Goal: Communication & Community: Answer question/provide support

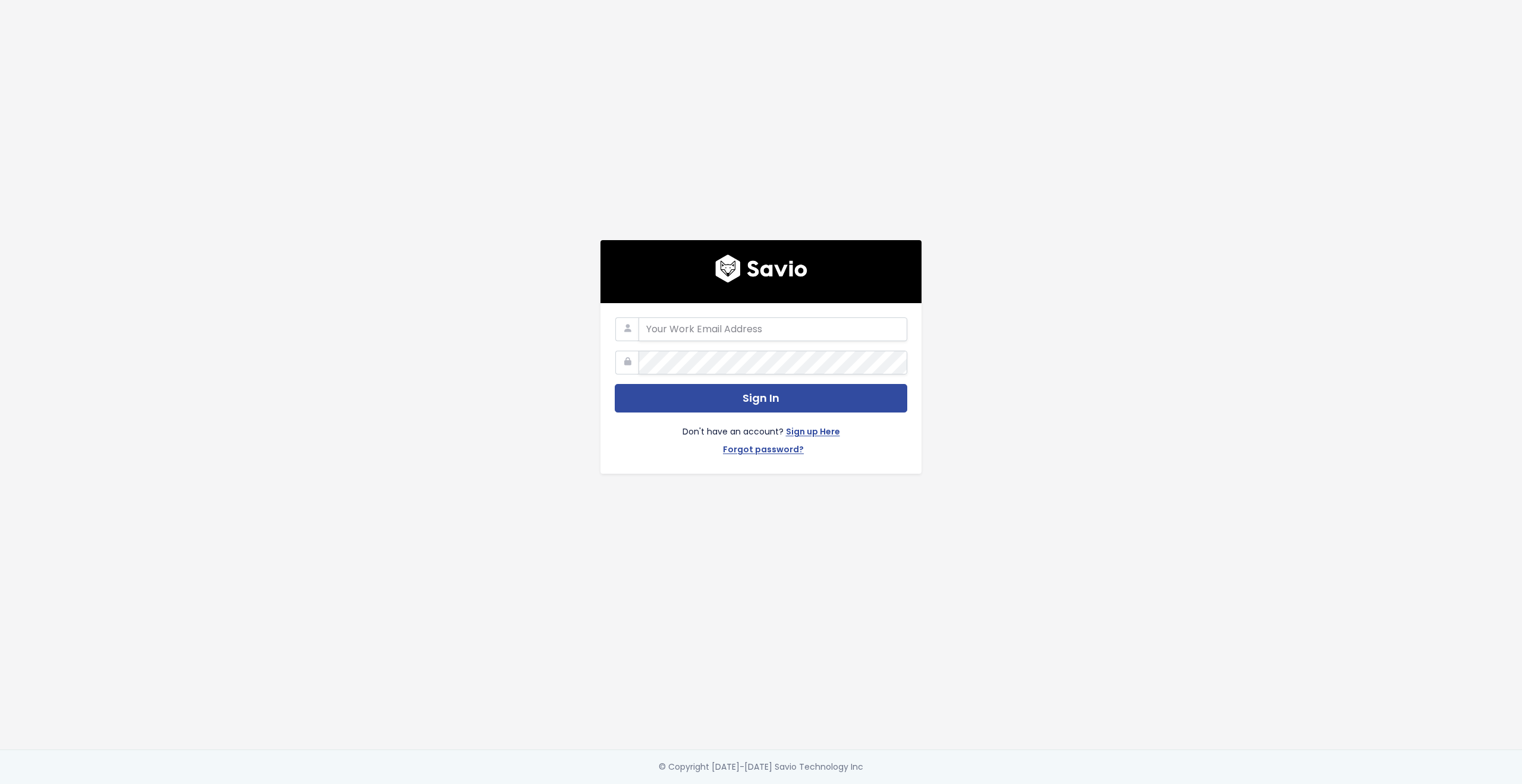
click at [888, 784] on com-1password-button at bounding box center [761, 784] width 1522 height 0
type input "customerservice@hole19golf.com"
click at [422, 340] on div "customerservice@hole19golf.com Sign In Don't have an account? Sign up Here Forg…" at bounding box center [761, 375] width 678 height 750
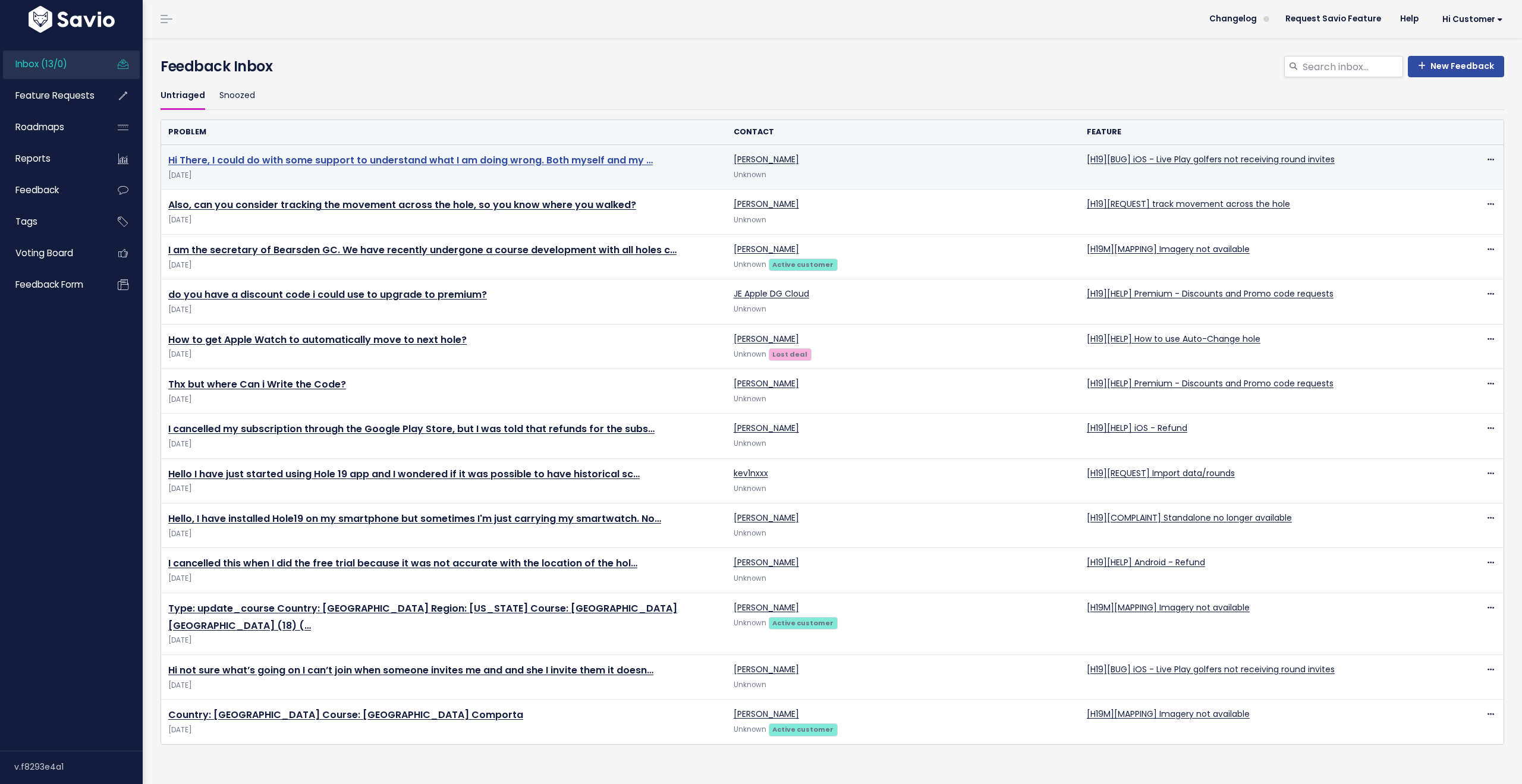
click at [507, 158] on link "Hi There, I could do with some support to understand what I am doing wrong. Bot…" at bounding box center [410, 160] width 485 height 13
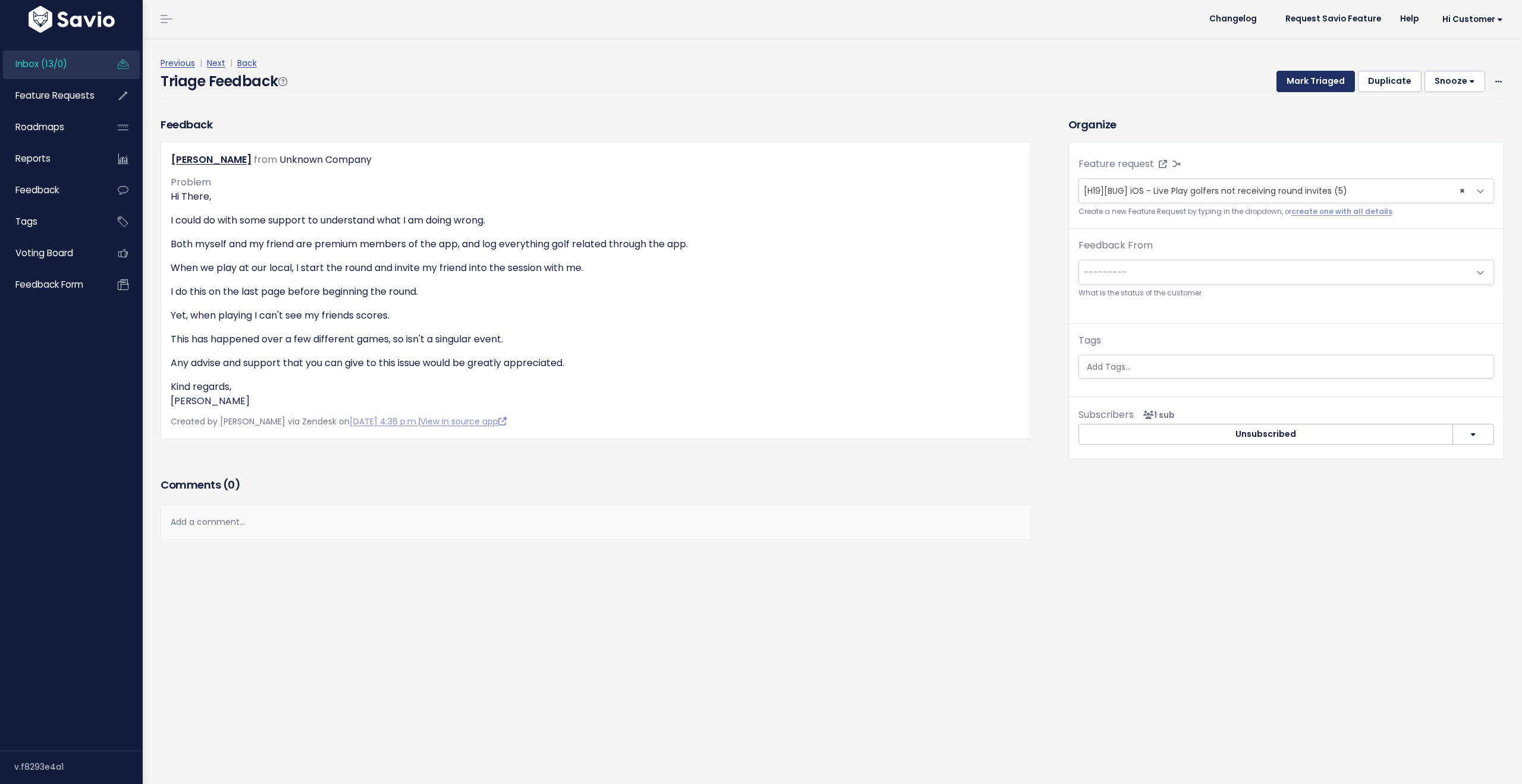
click at [1309, 82] on button "Mark Triaged" at bounding box center [1315, 81] width 78 height 22
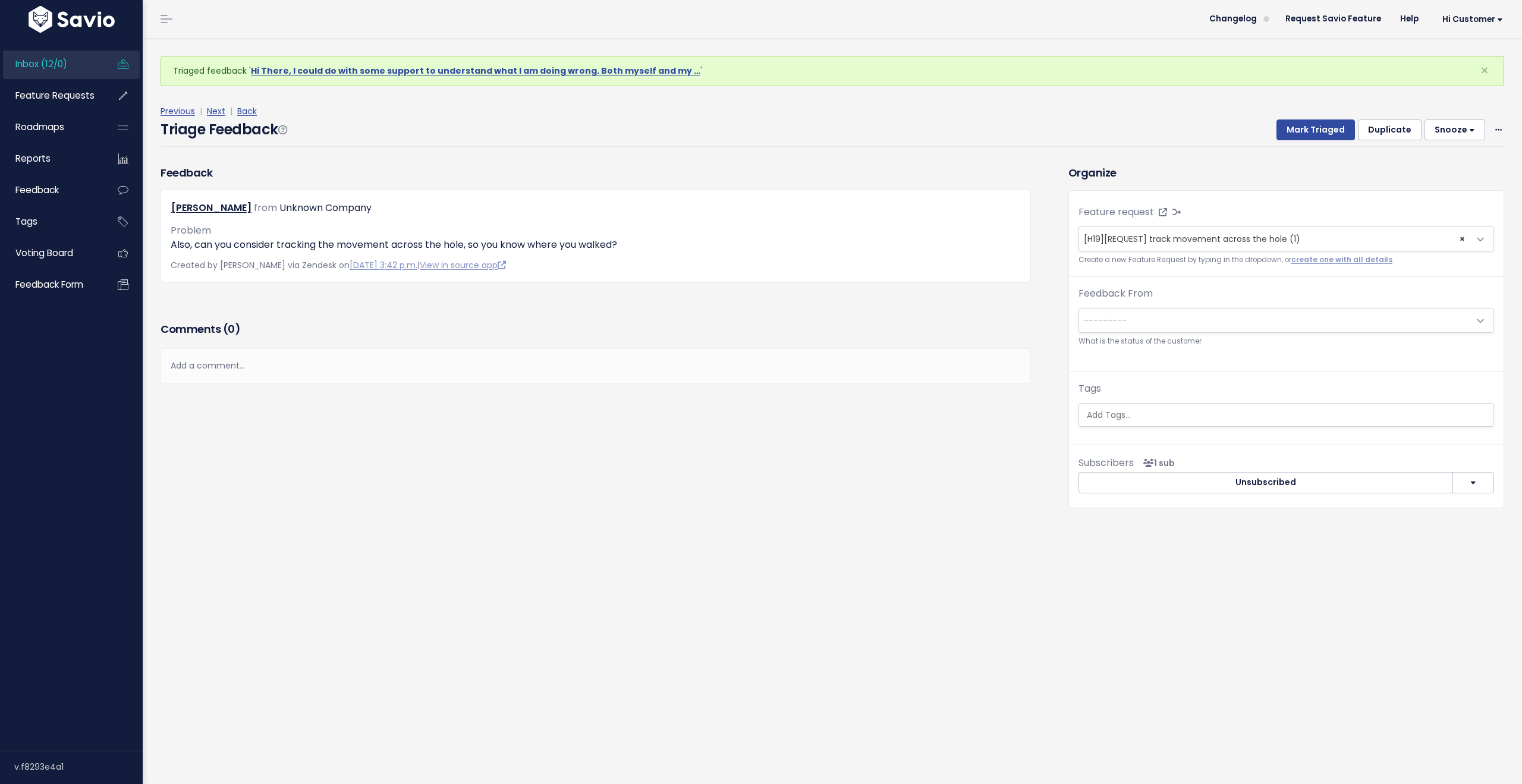
click at [84, 66] on link "Inbox (12/0)" at bounding box center [50, 64] width 95 height 27
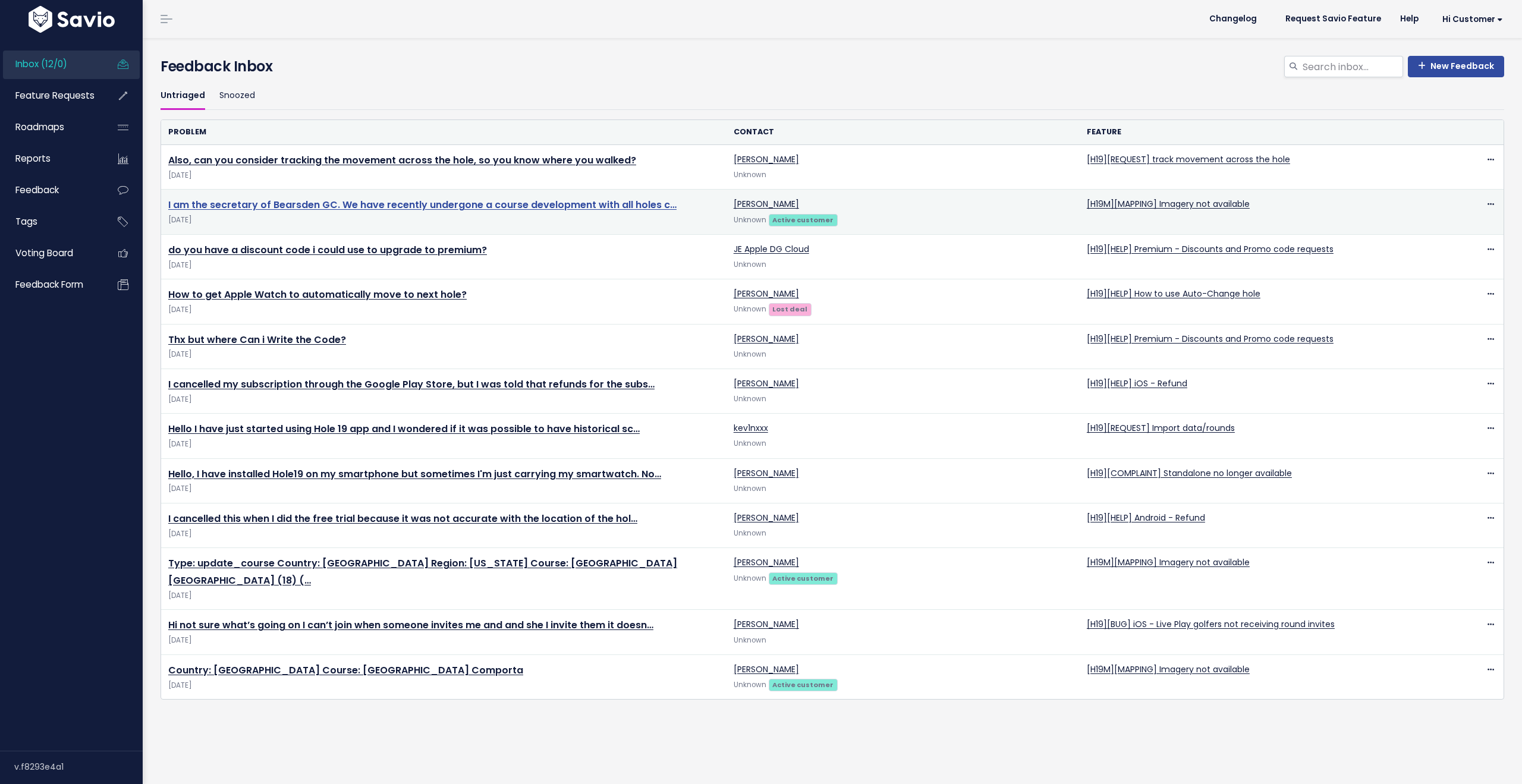
click at [509, 205] on link "I am the secretary of Bearsden GC. We have recently undergone a course developm…" at bounding box center [422, 205] width 508 height 13
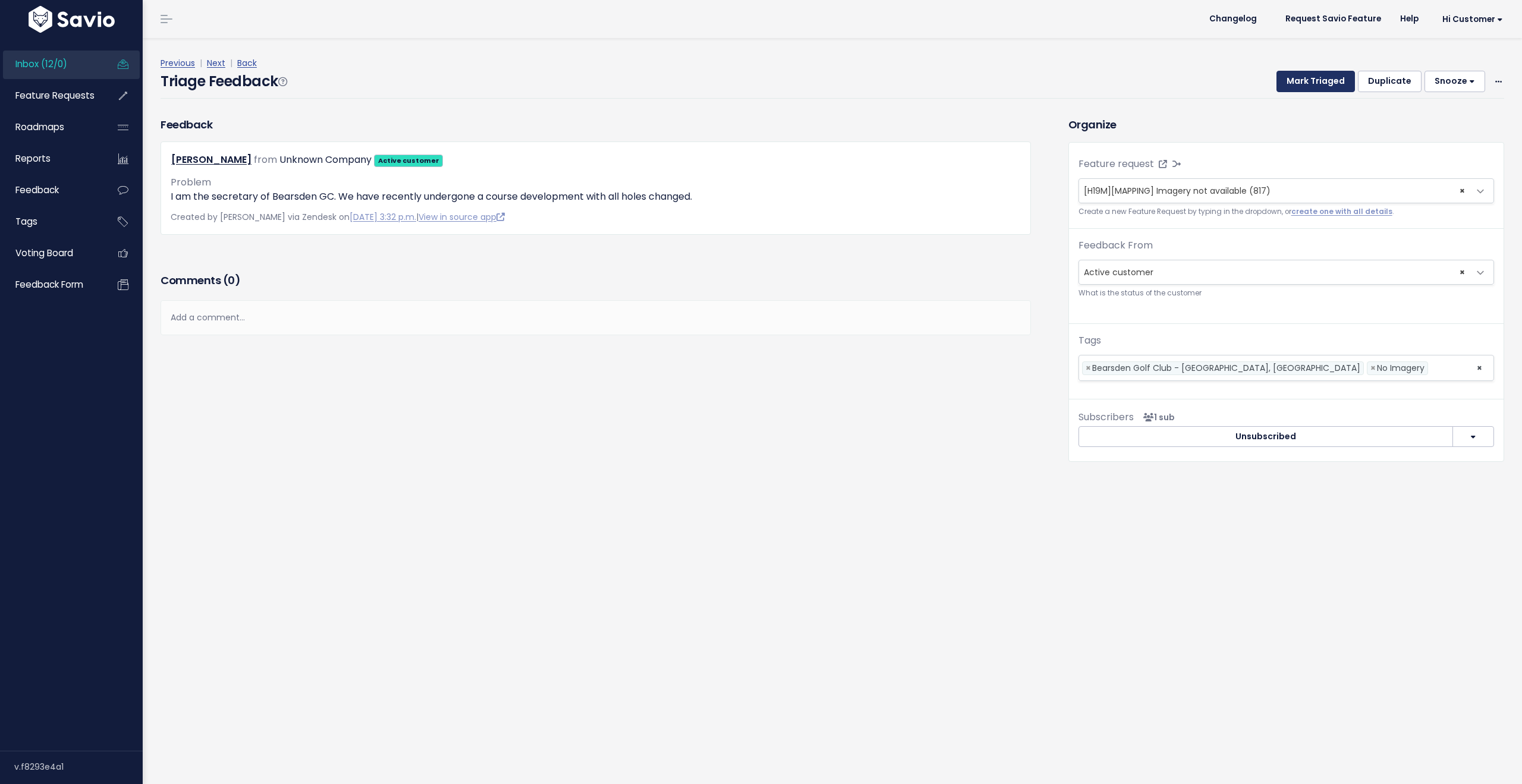
click at [1308, 79] on button "Mark Triaged" at bounding box center [1315, 81] width 78 height 22
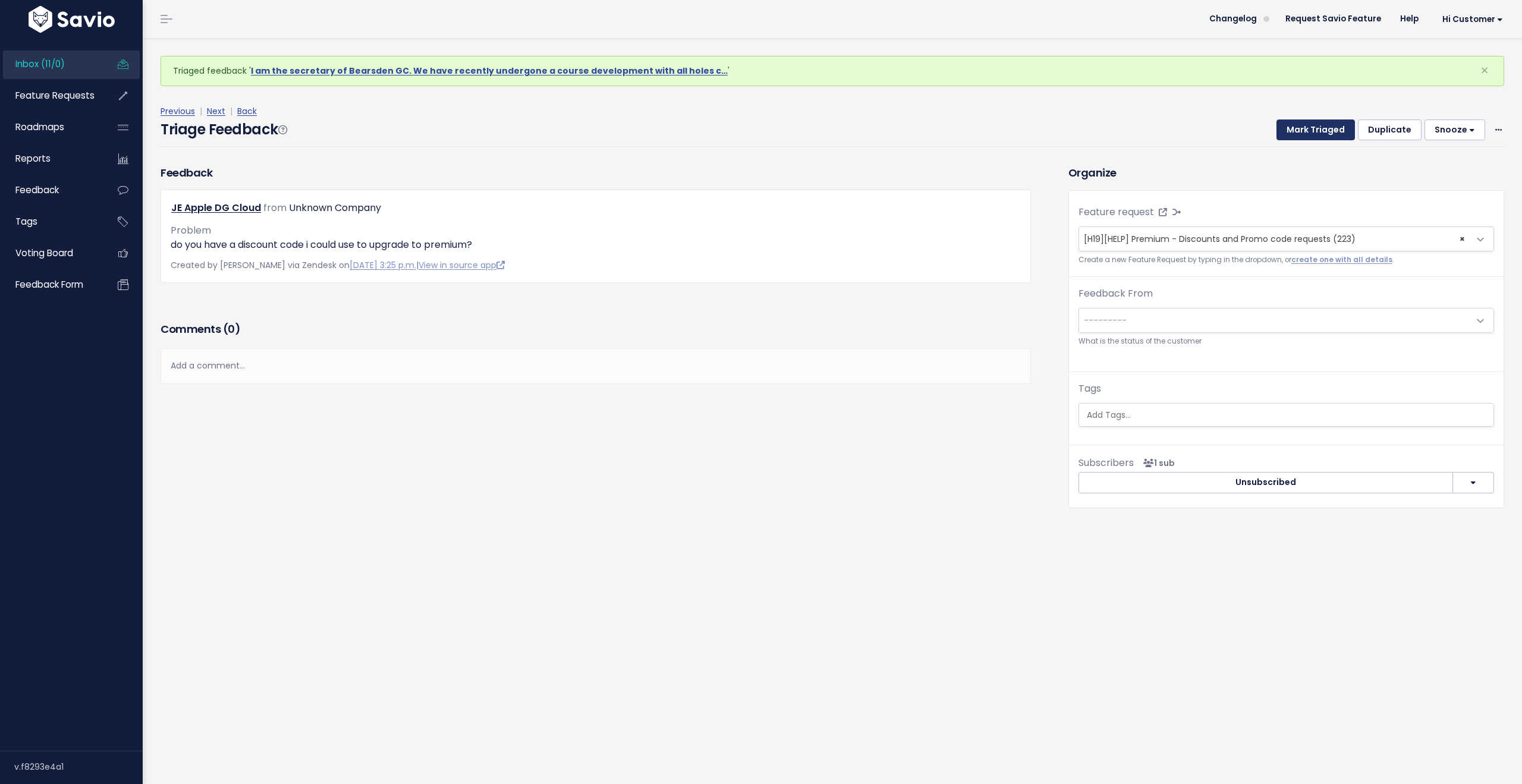
click at [1302, 127] on button "Mark Triaged" at bounding box center [1315, 130] width 78 height 22
click at [1301, 128] on button "Mark Triaged" at bounding box center [1315, 130] width 78 height 22
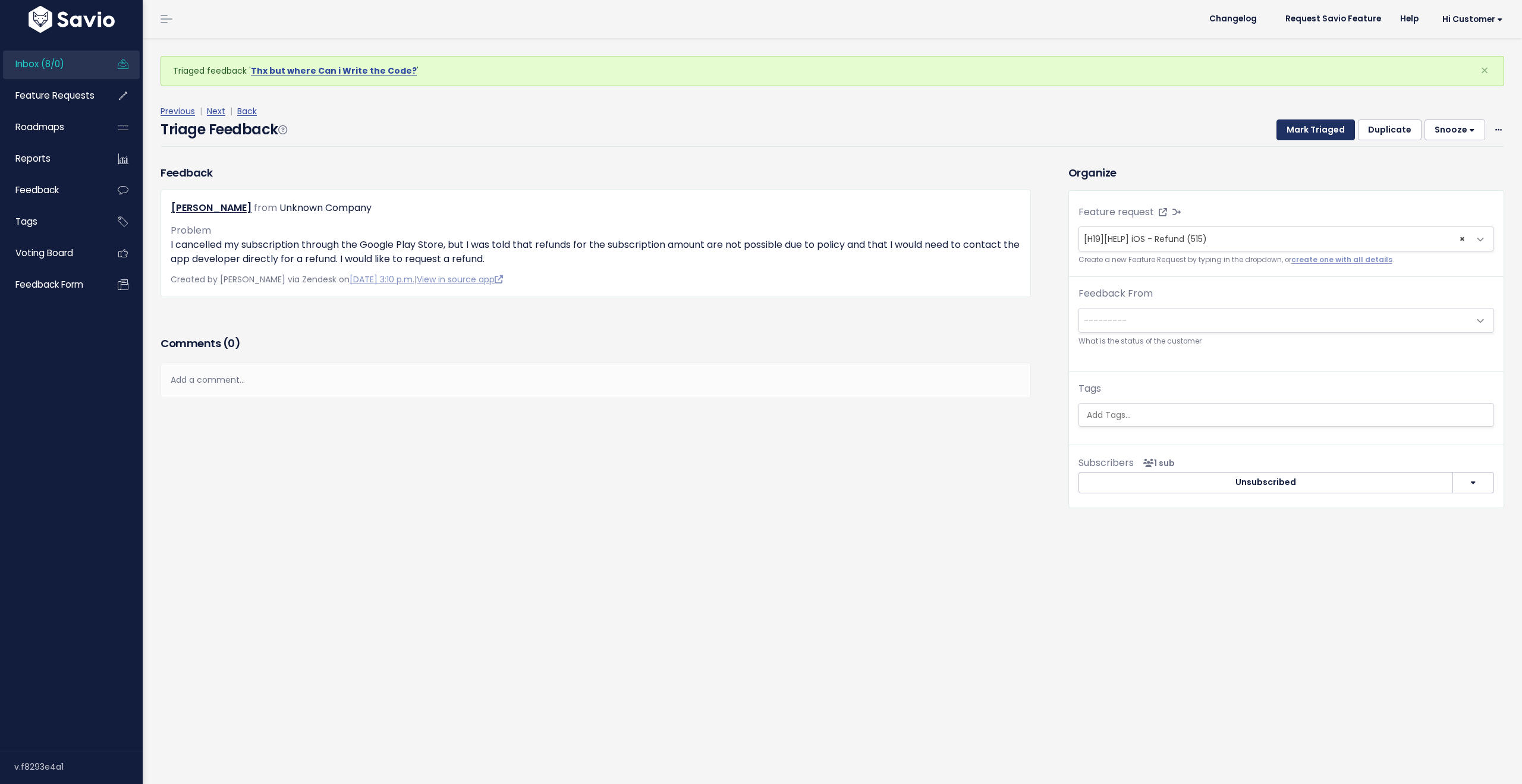
click at [1301, 128] on button "Mark Triaged" at bounding box center [1315, 130] width 78 height 22
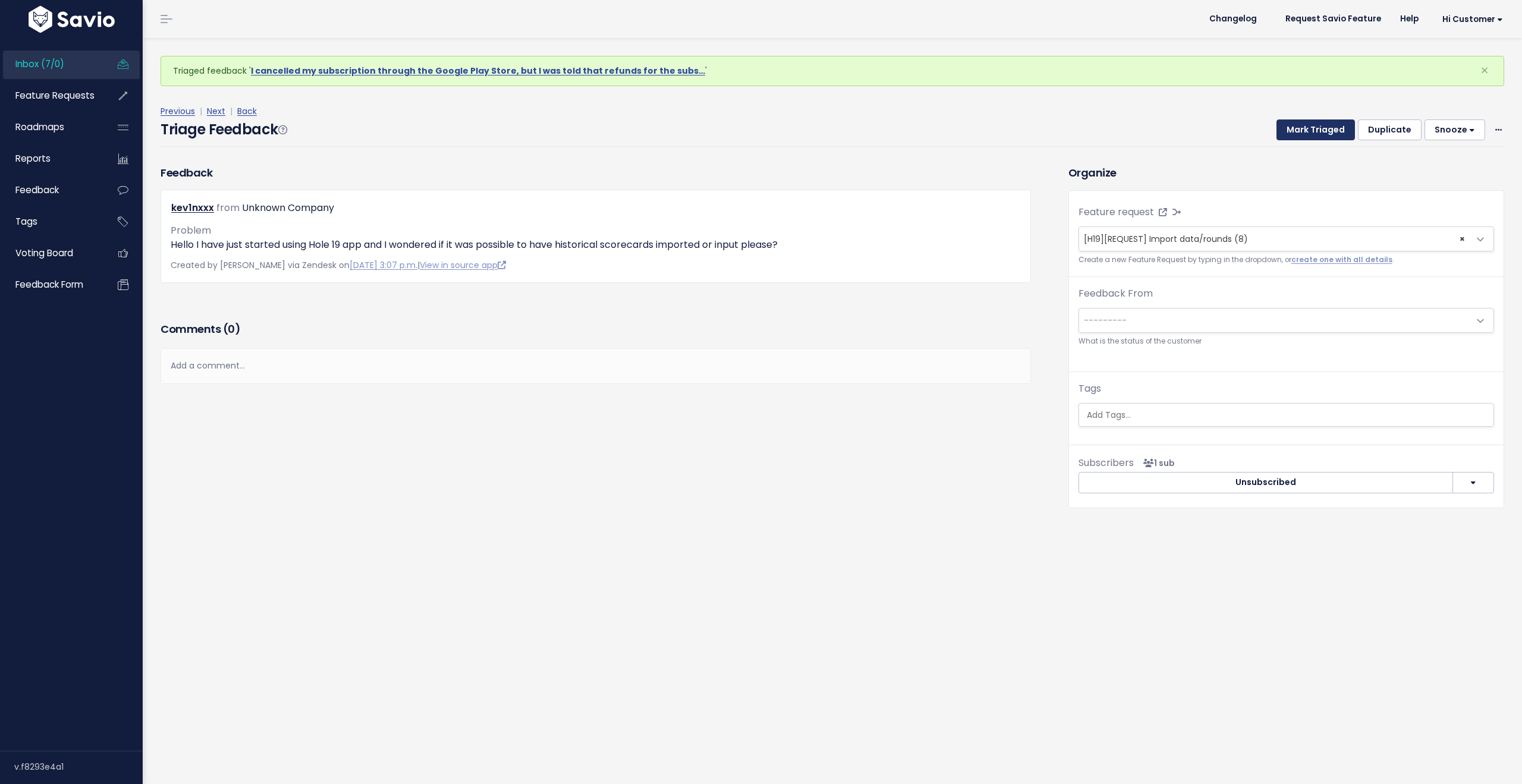
click at [1301, 128] on button "Mark Triaged" at bounding box center [1315, 130] width 78 height 22
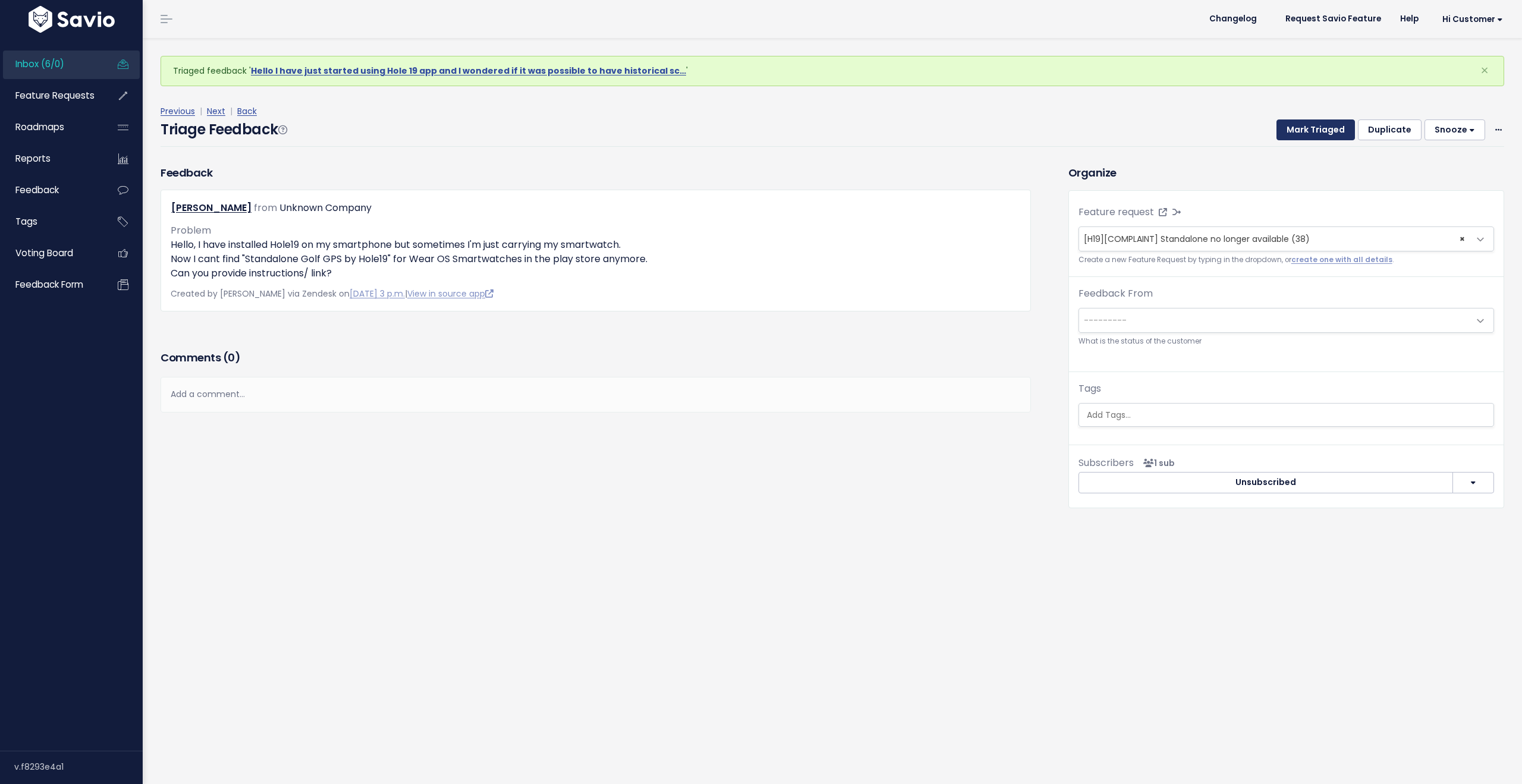
click at [1301, 128] on button "Mark Triaged" at bounding box center [1315, 130] width 78 height 22
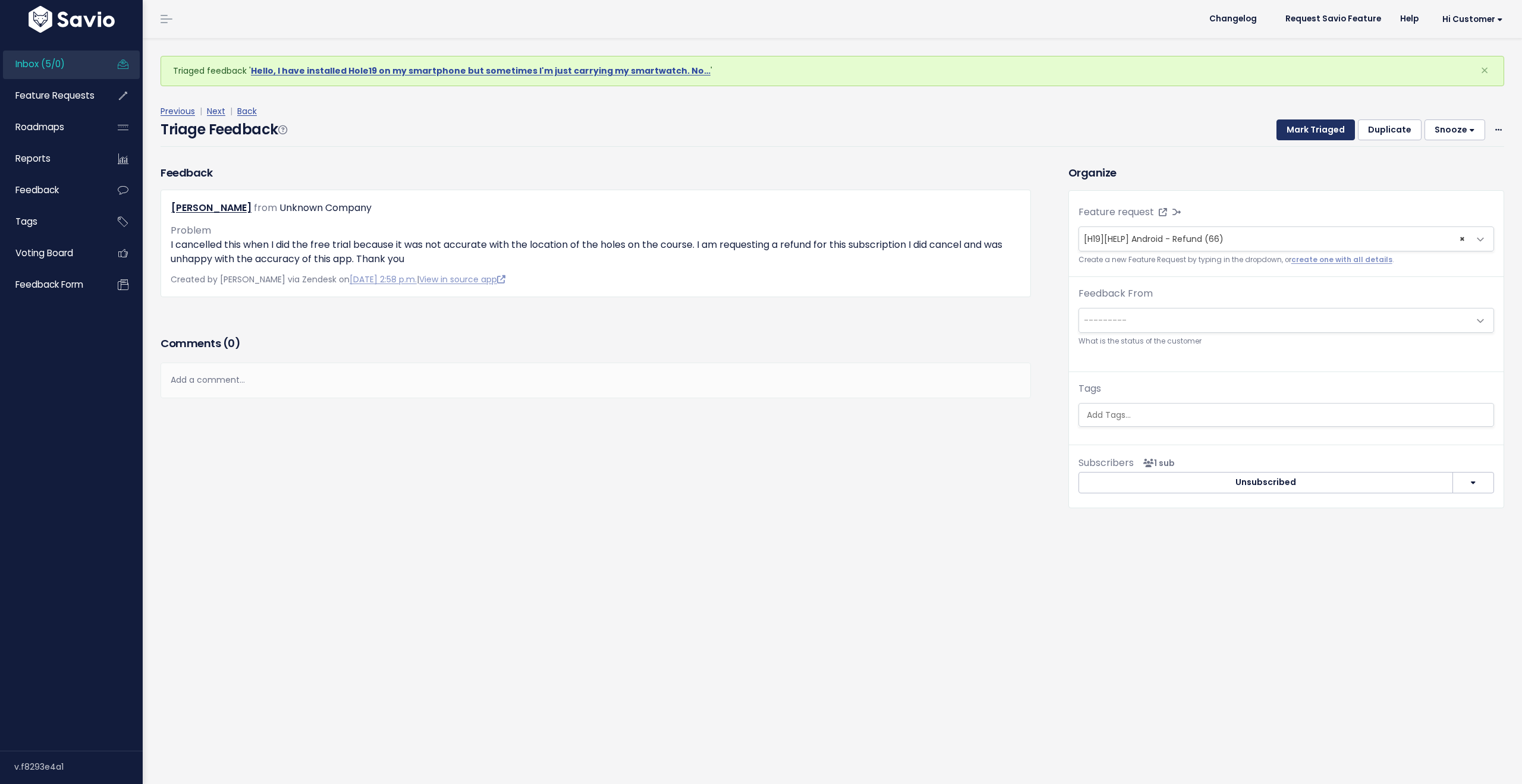
click at [1301, 128] on button "Mark Triaged" at bounding box center [1315, 130] width 78 height 22
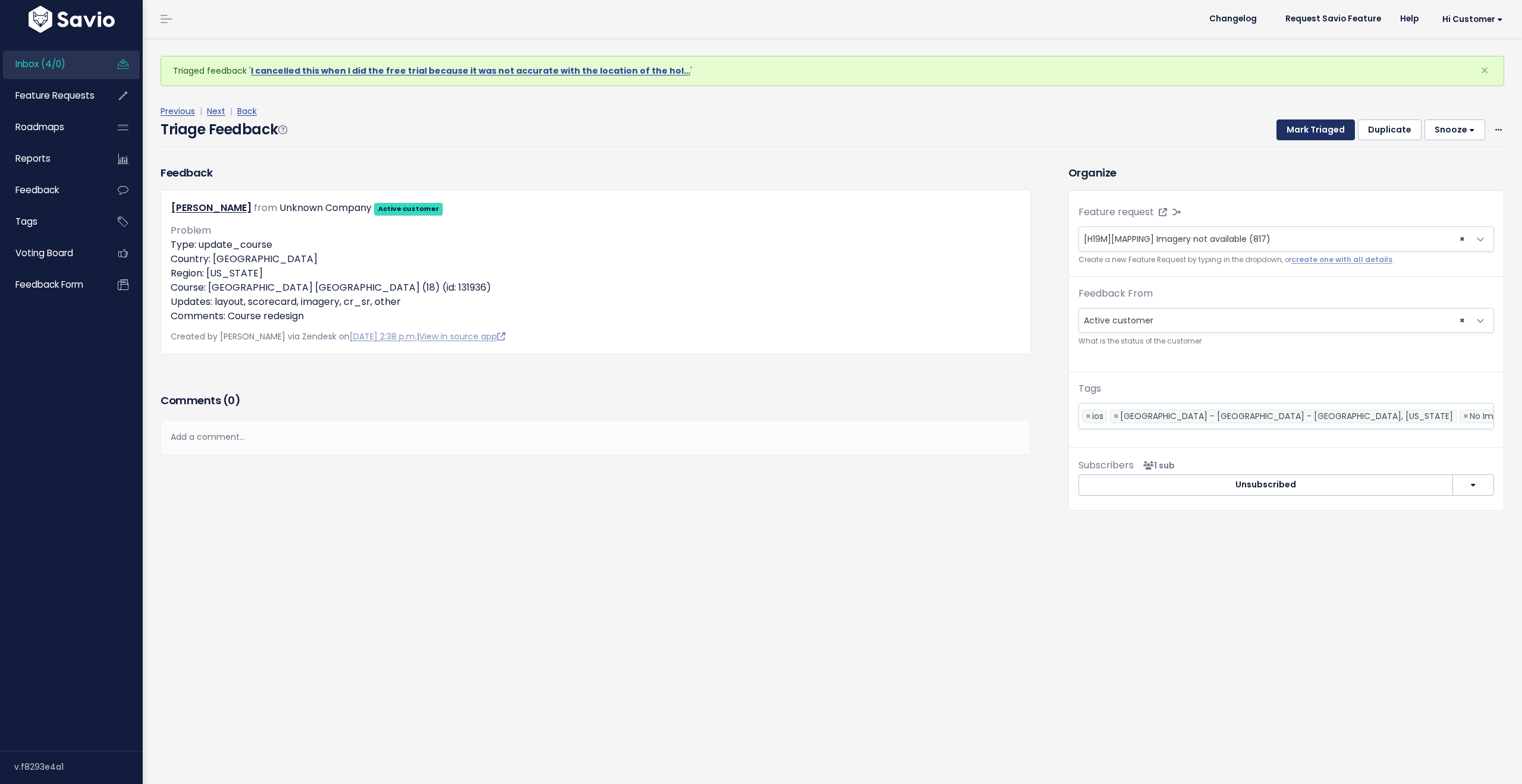
click at [1301, 128] on button "Mark Triaged" at bounding box center [1315, 130] width 78 height 22
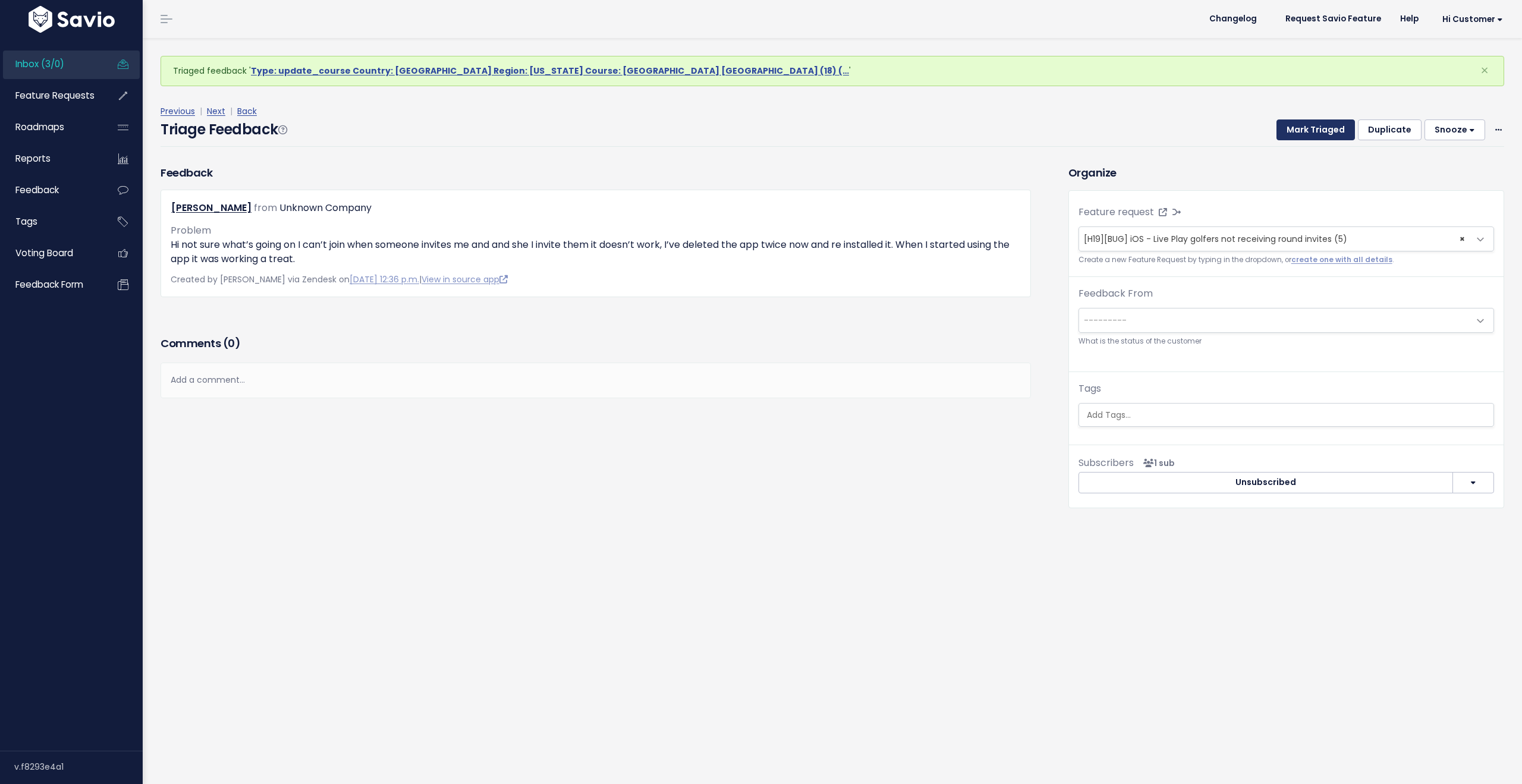
click at [1301, 128] on button "Mark Triaged" at bounding box center [1315, 130] width 78 height 22
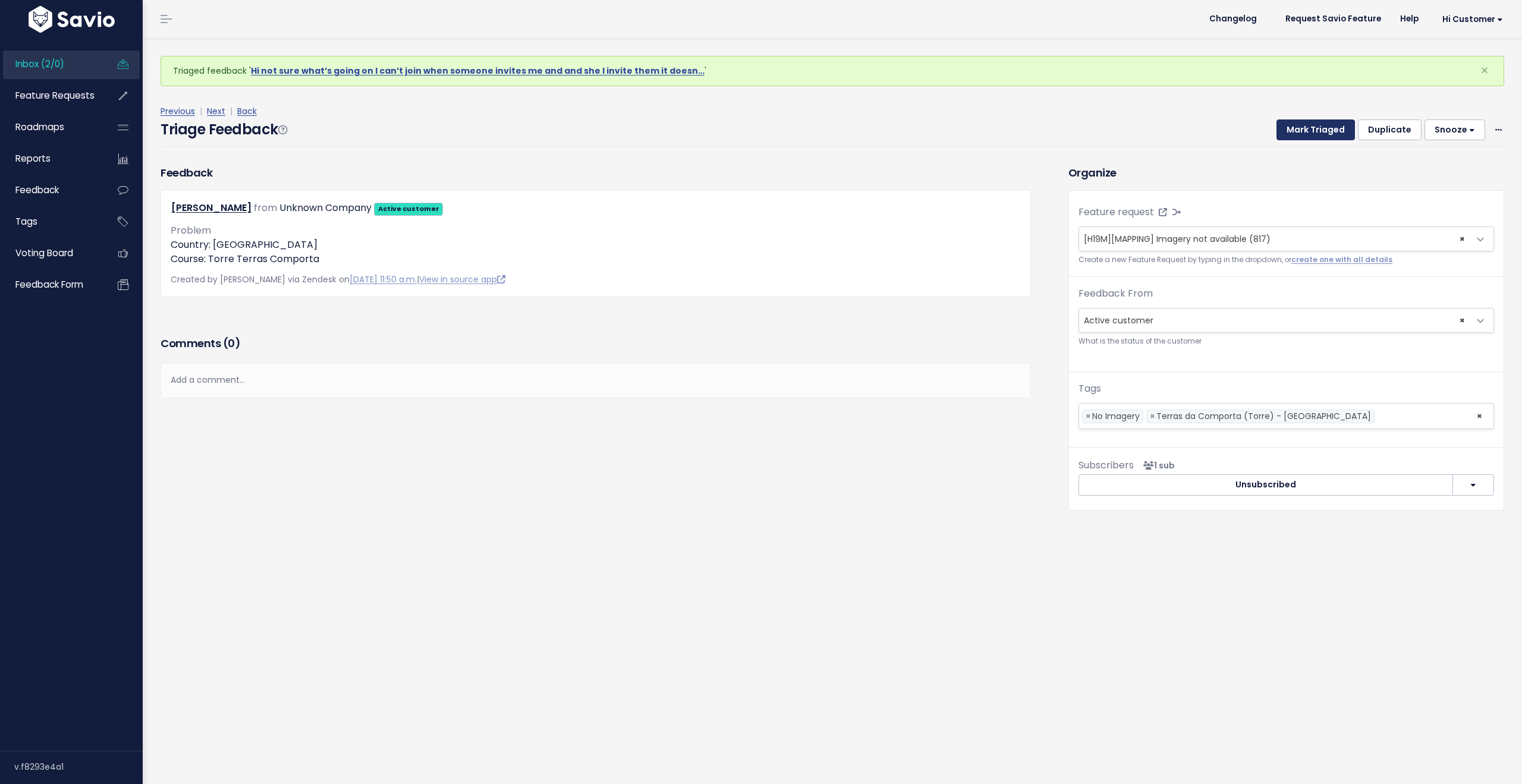
click at [1301, 128] on button "Mark Triaged" at bounding box center [1315, 130] width 78 height 22
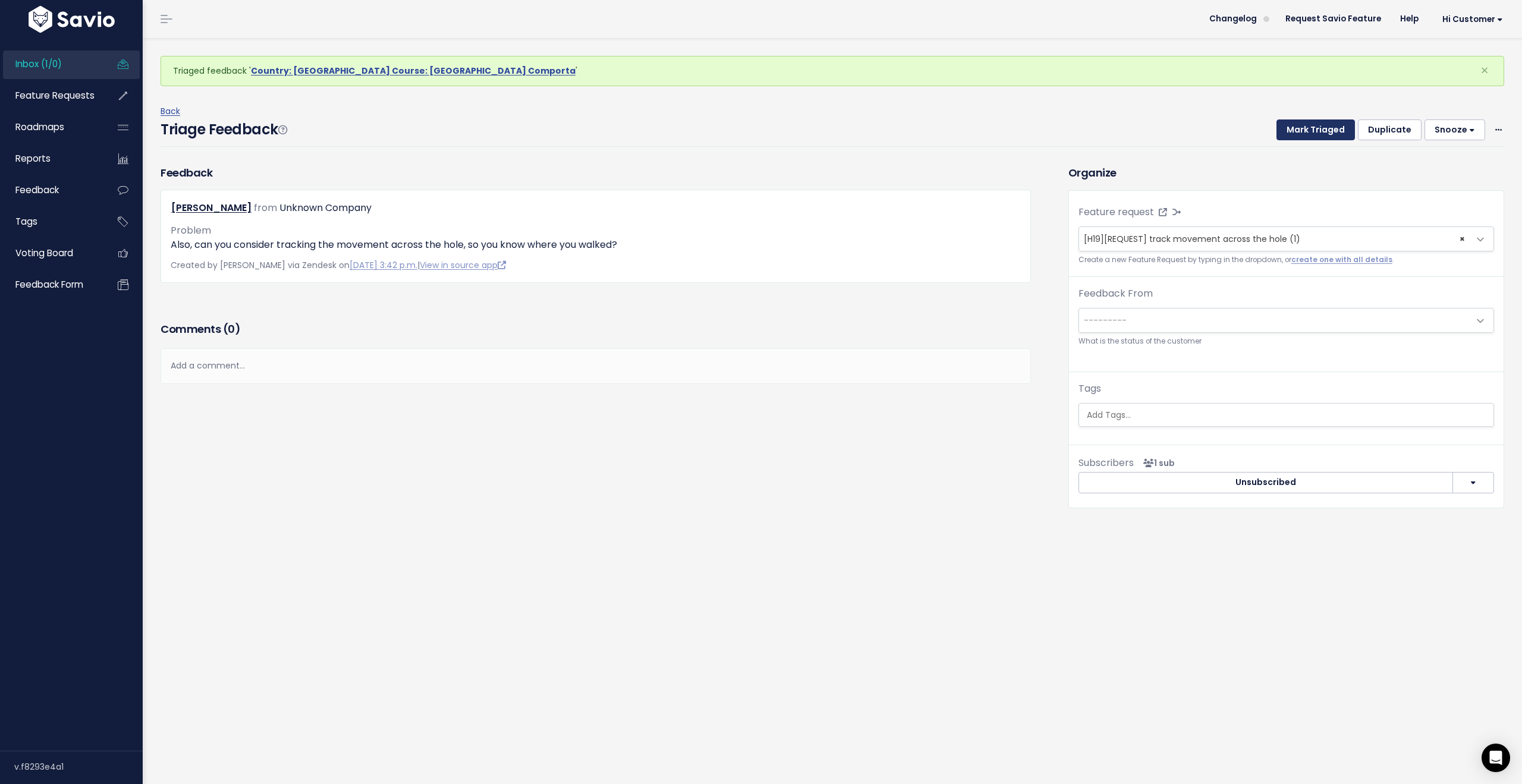
click at [1308, 123] on button "Mark Triaged" at bounding box center [1315, 130] width 78 height 22
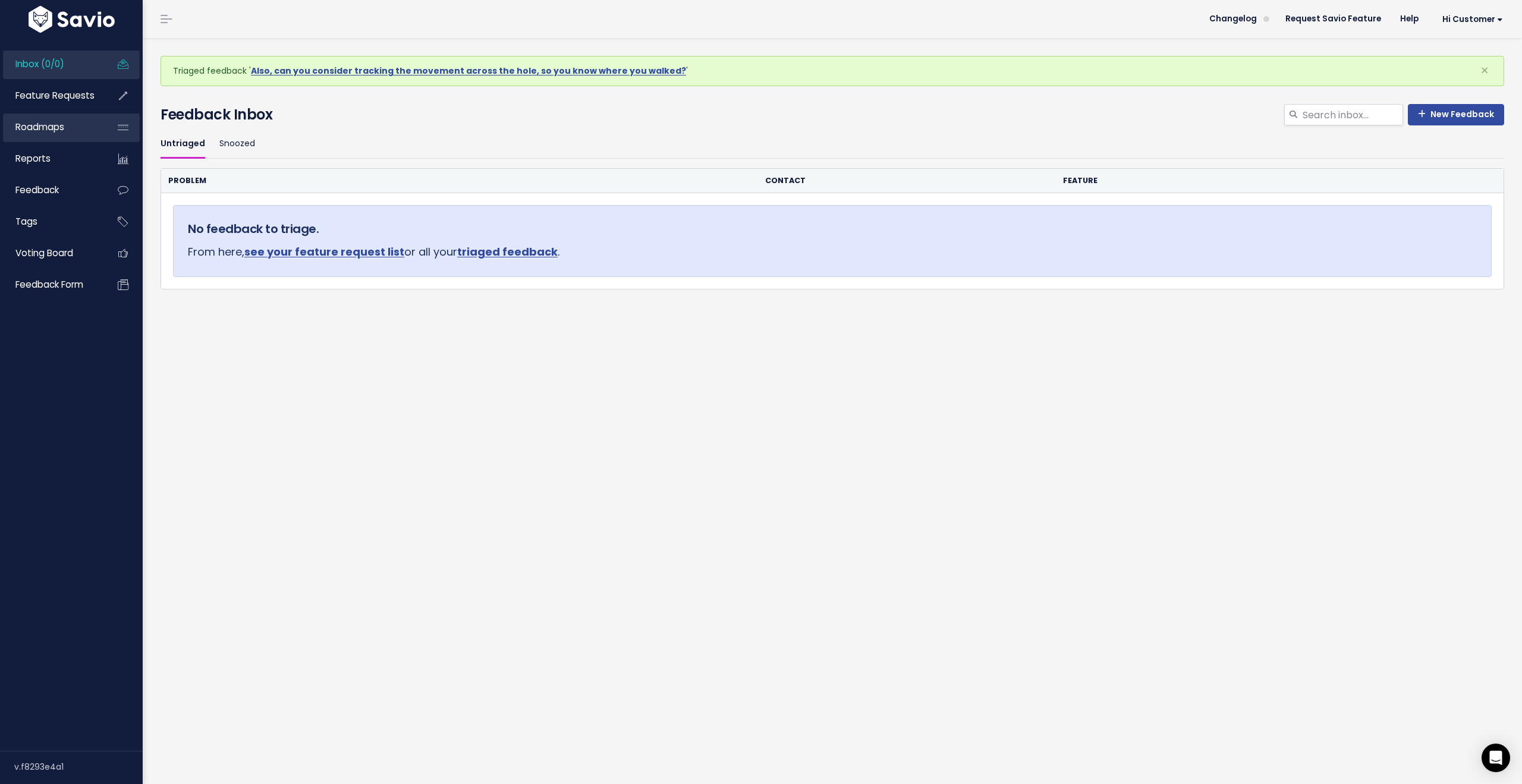
click at [67, 129] on link "Roadmaps" at bounding box center [50, 127] width 95 height 27
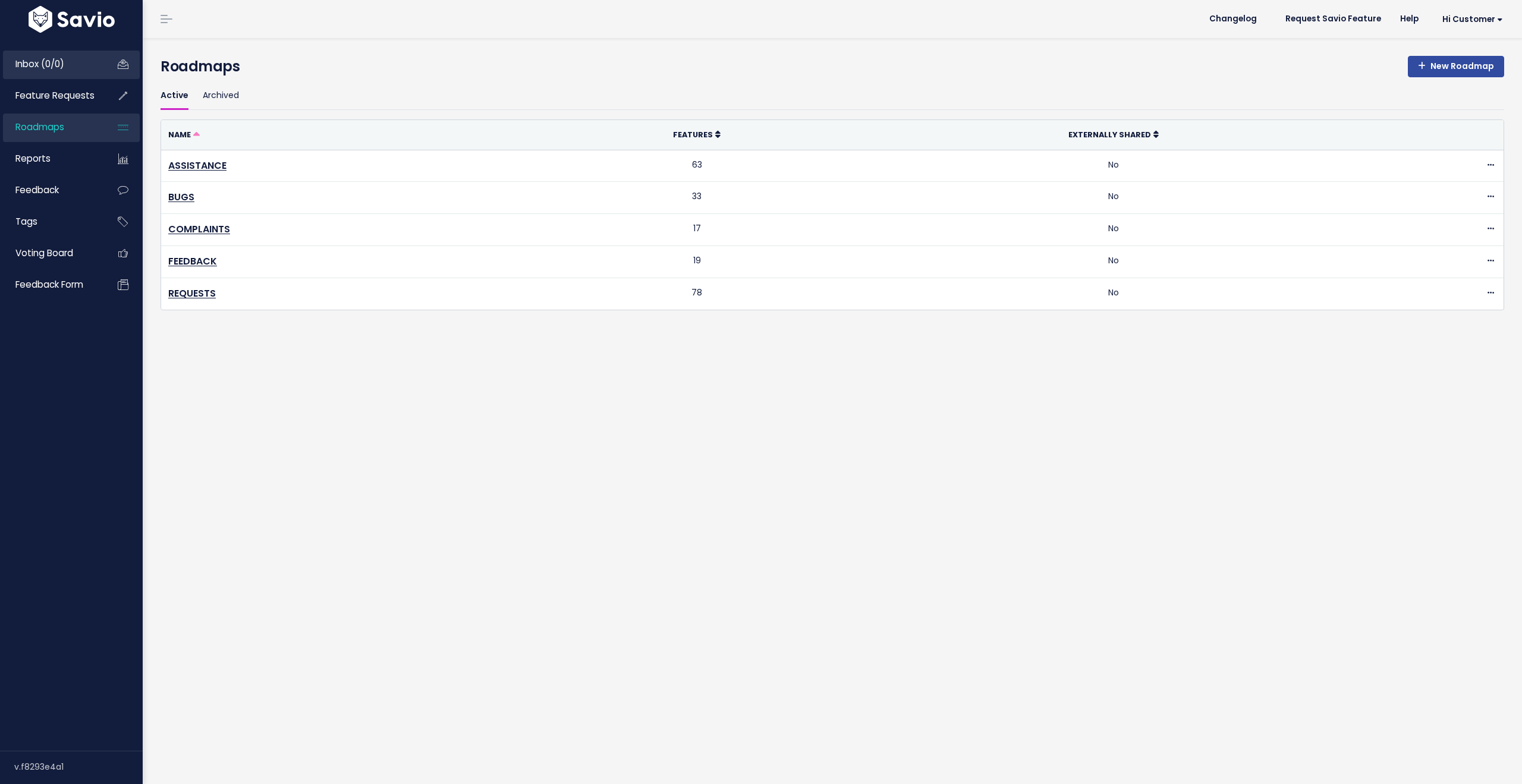
click at [60, 59] on span "Inbox (0/0)" at bounding box center [40, 63] width 49 height 12
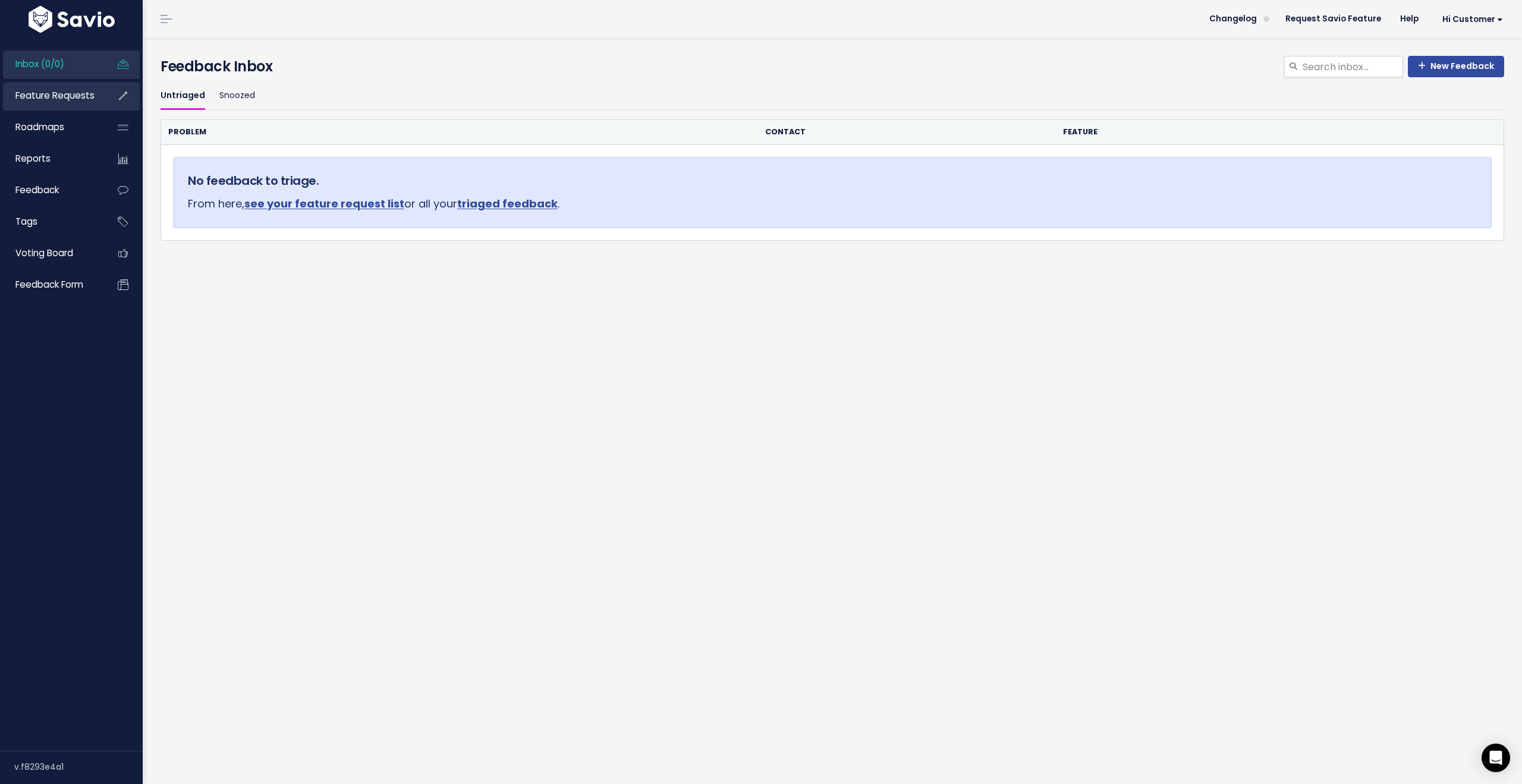
click at [77, 93] on span "Feature Requests" at bounding box center [55, 94] width 79 height 12
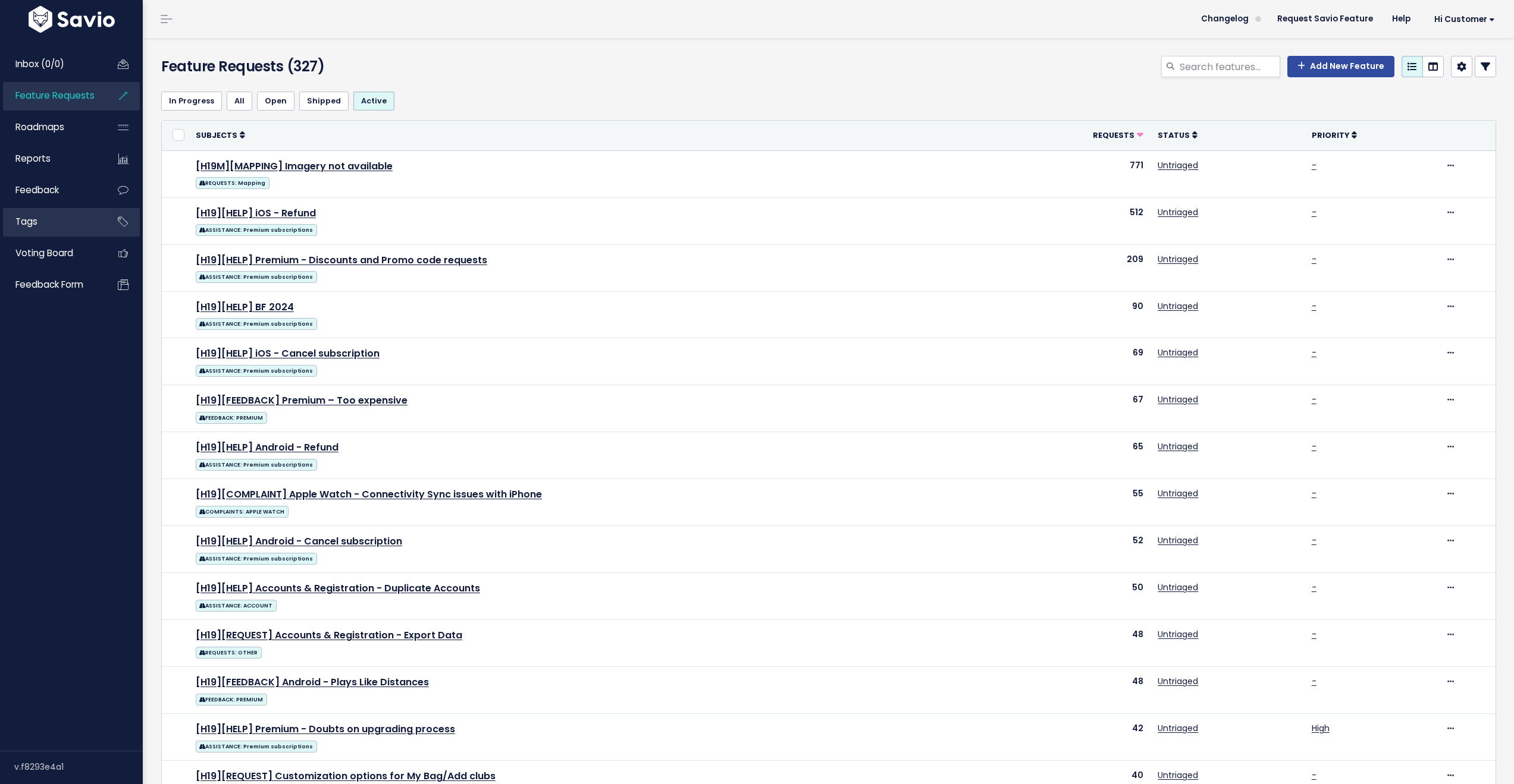
click at [42, 218] on link "Tags" at bounding box center [50, 221] width 95 height 27
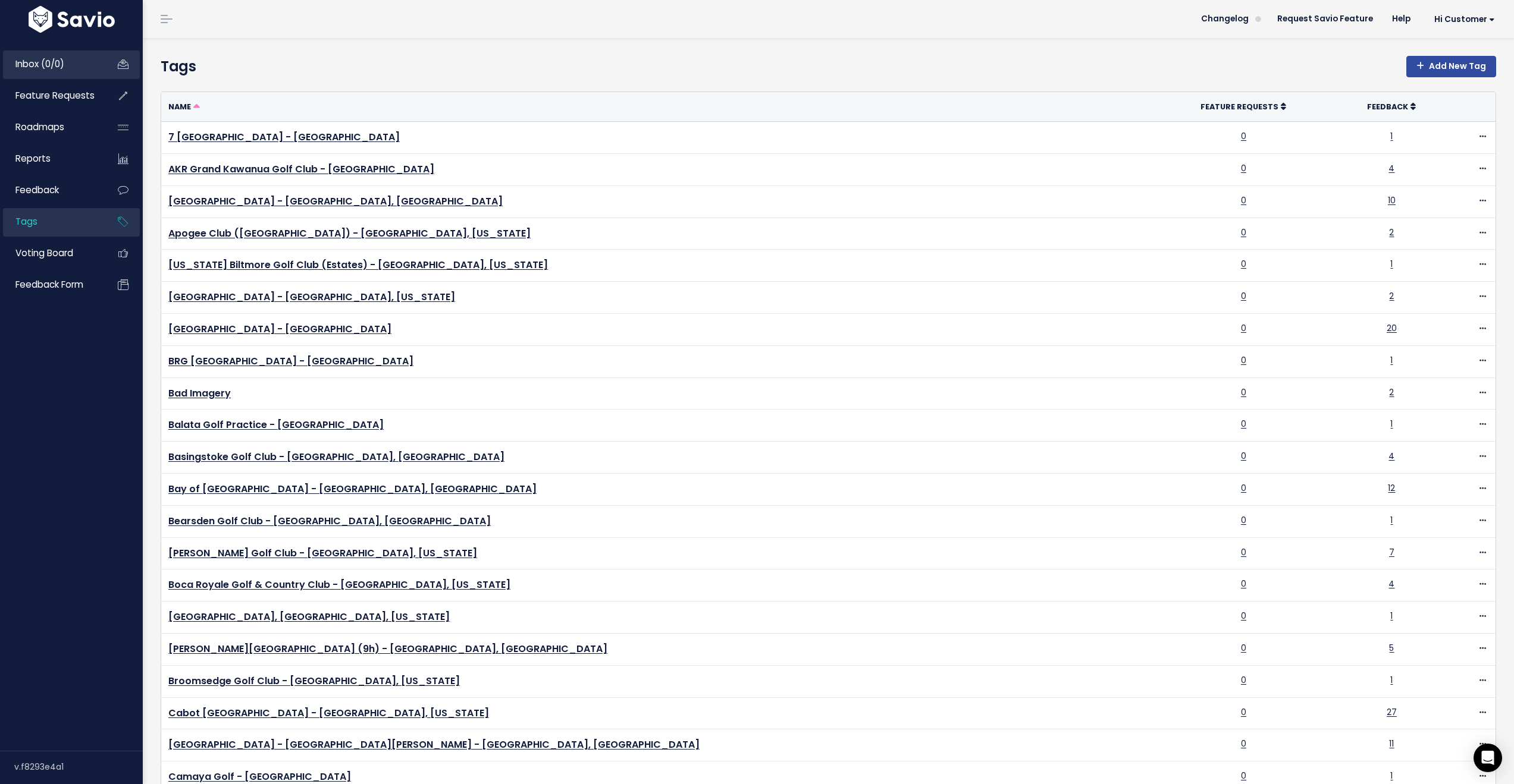
click at [56, 64] on span "Inbox (0/0)" at bounding box center [40, 63] width 49 height 12
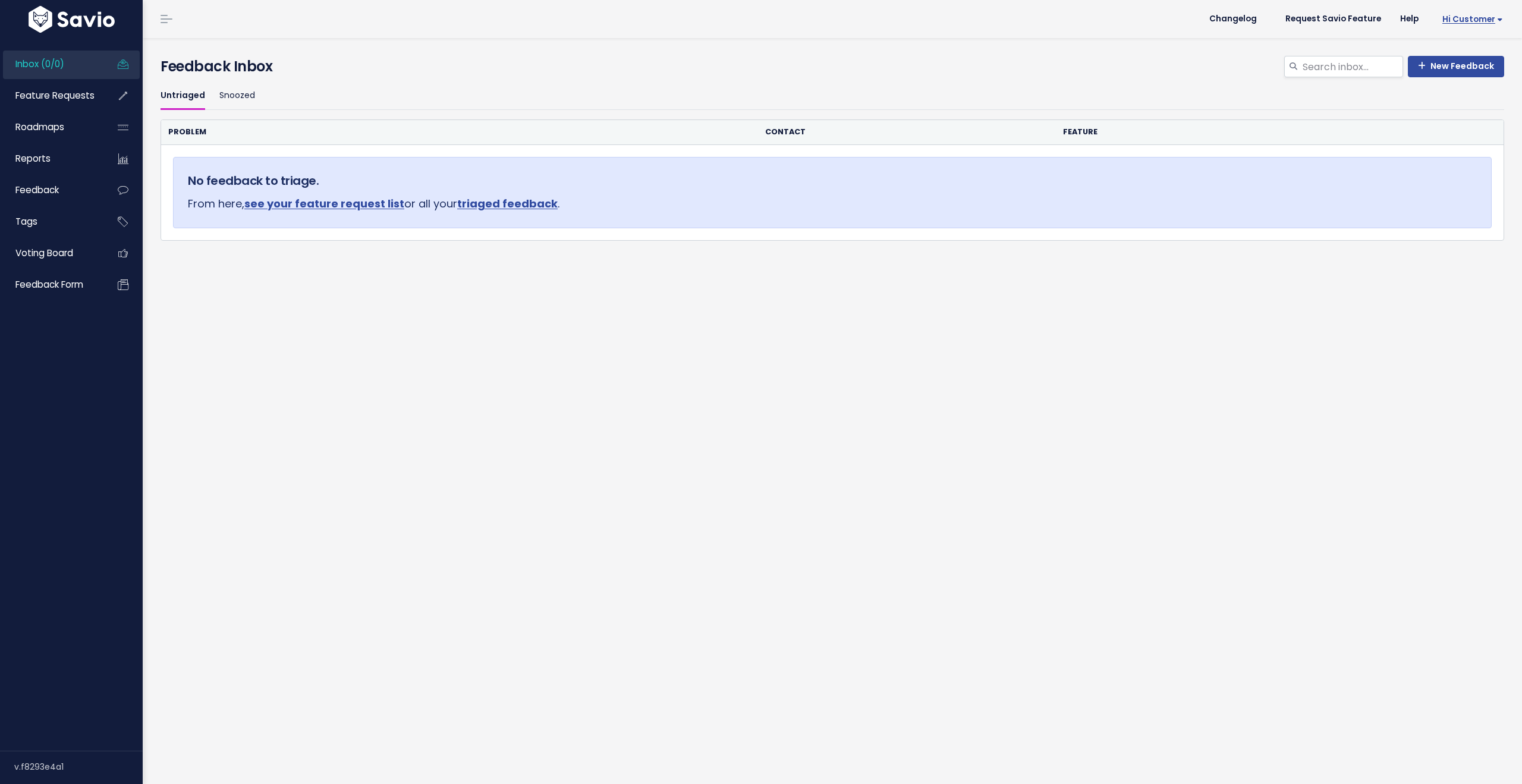
click at [1474, 19] on span "Hi Customer" at bounding box center [1473, 19] width 60 height 9
click at [1444, 196] on link "Logout" at bounding box center [1464, 193] width 88 height 24
